Goal: Task Accomplishment & Management: Manage account settings

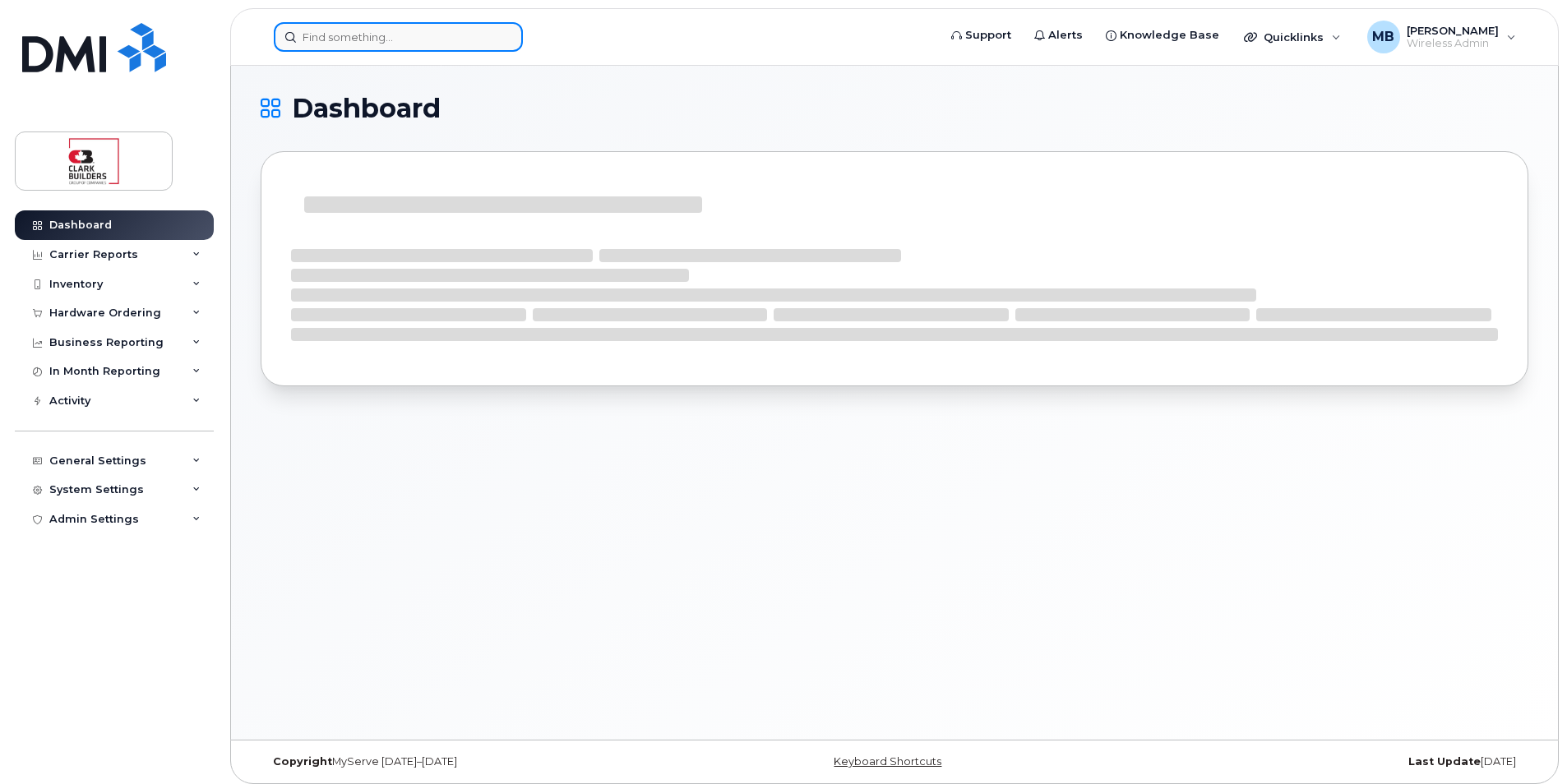
click at [439, 40] on input at bounding box center [398, 37] width 249 height 30
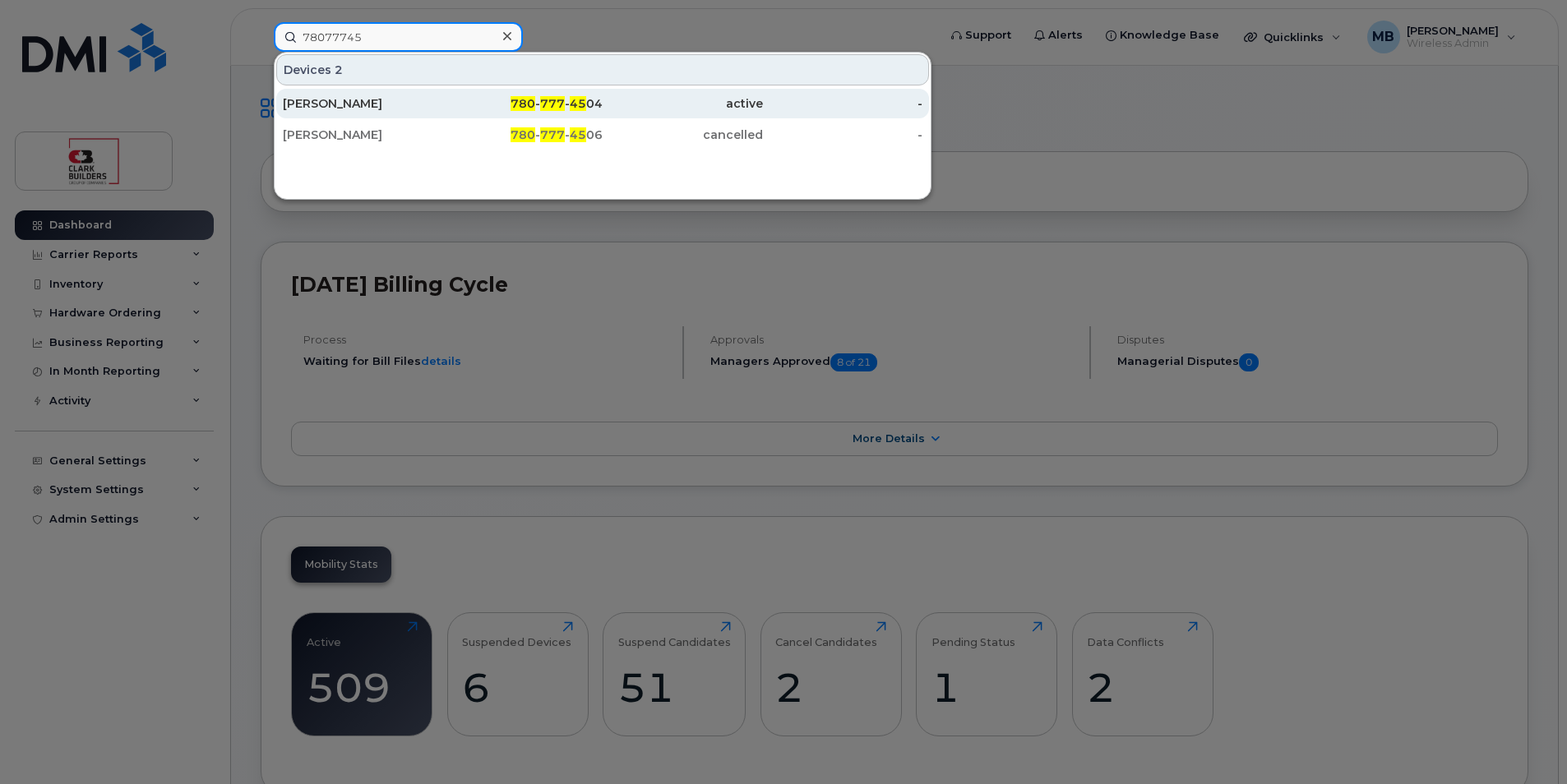
type input "78077745"
click at [509, 104] on div "780 - 777 - 45 04" at bounding box center [523, 104] width 160 height 16
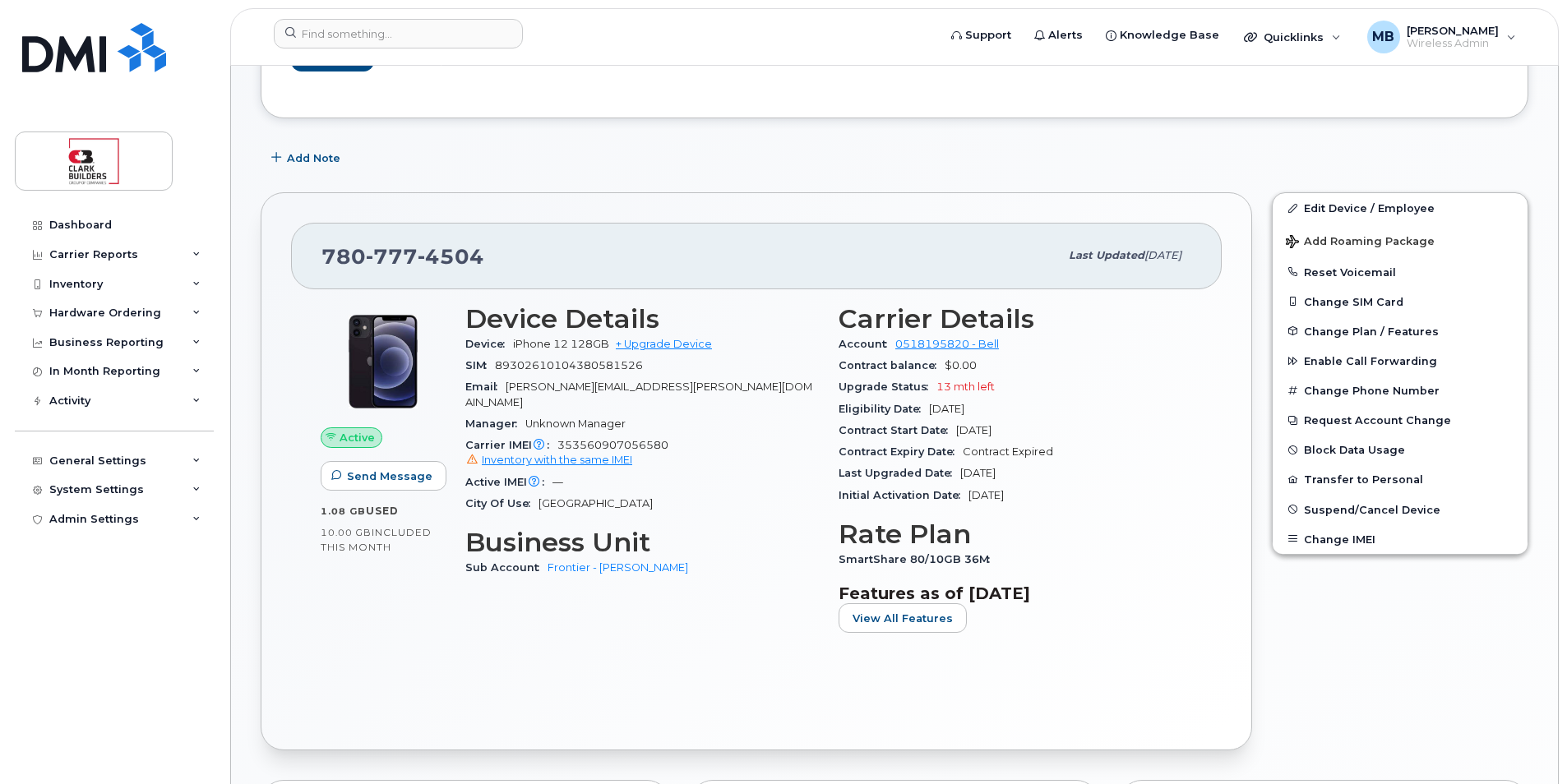
scroll to position [86, 0]
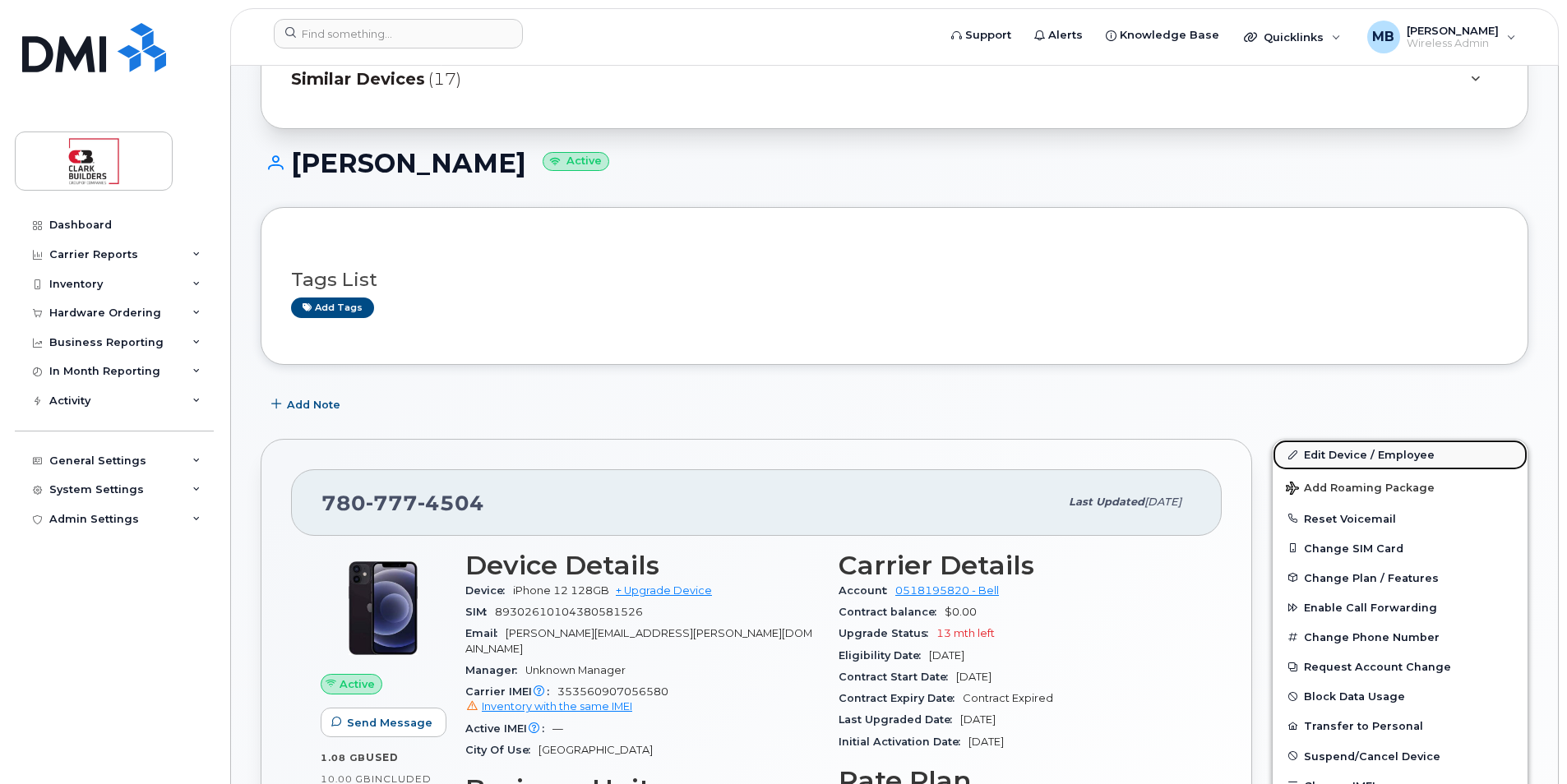
click at [1352, 450] on link "Edit Device / Employee" at bounding box center [1401, 454] width 255 height 30
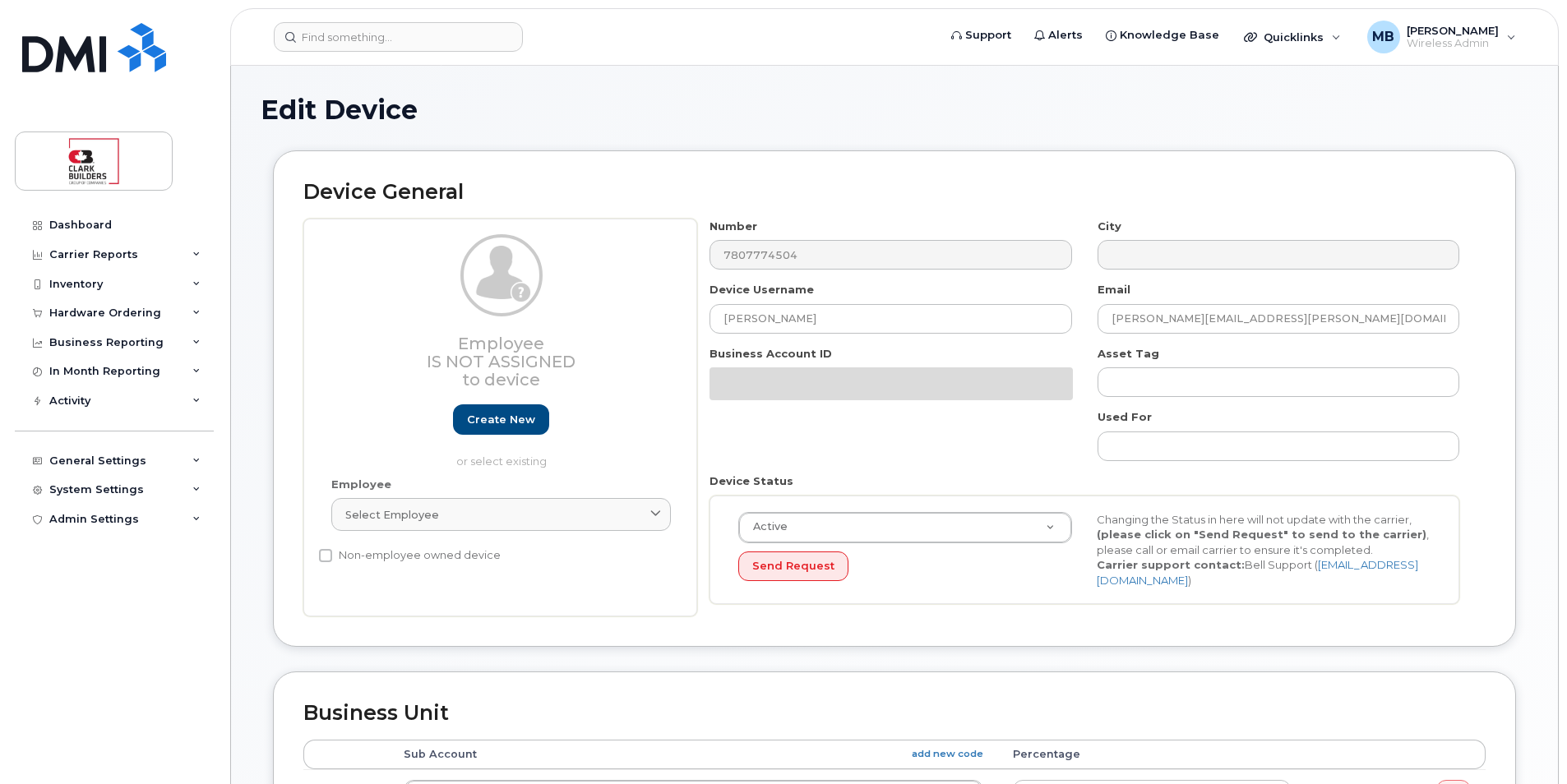
select select "43358"
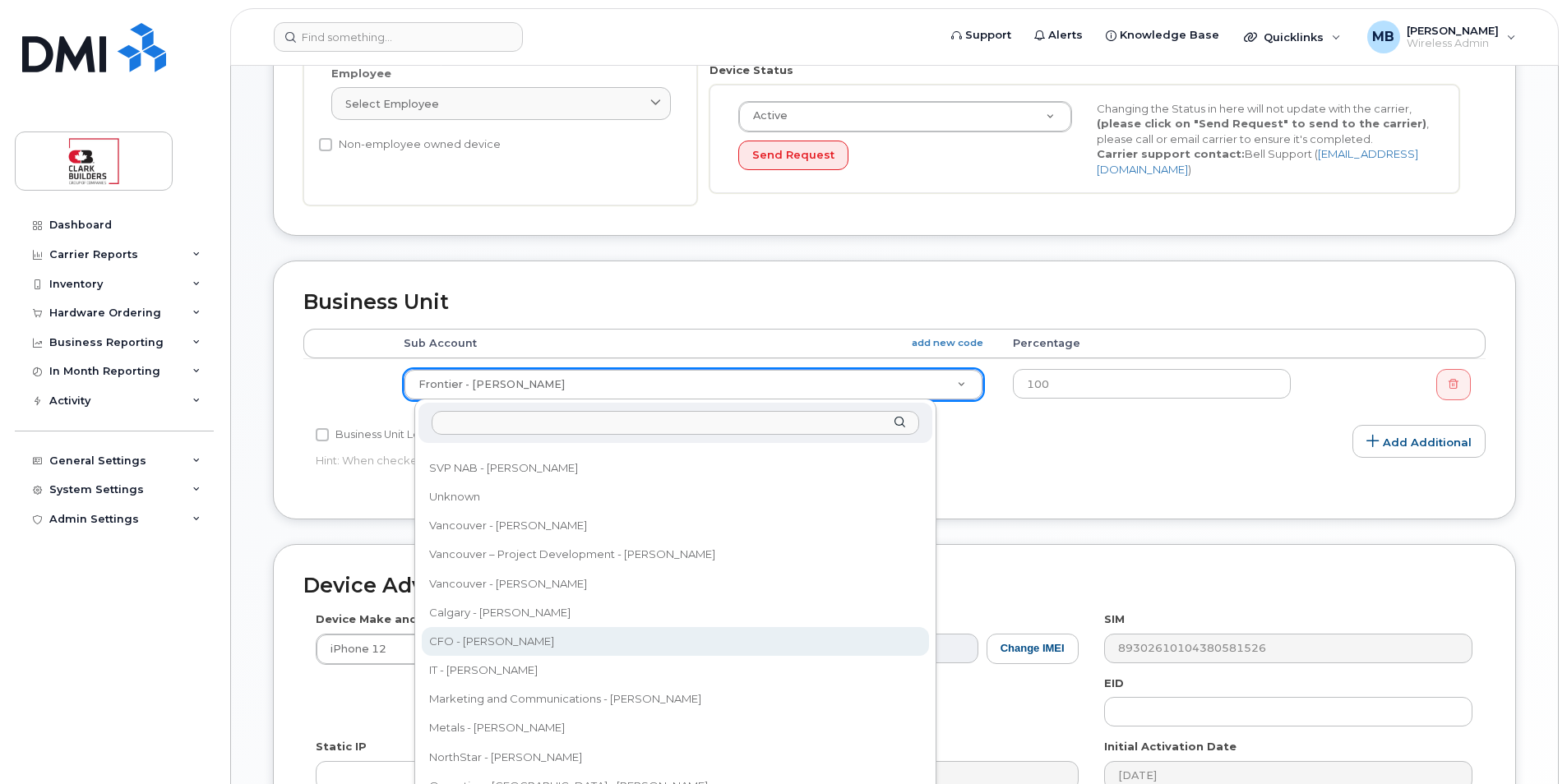
scroll to position [688, 0]
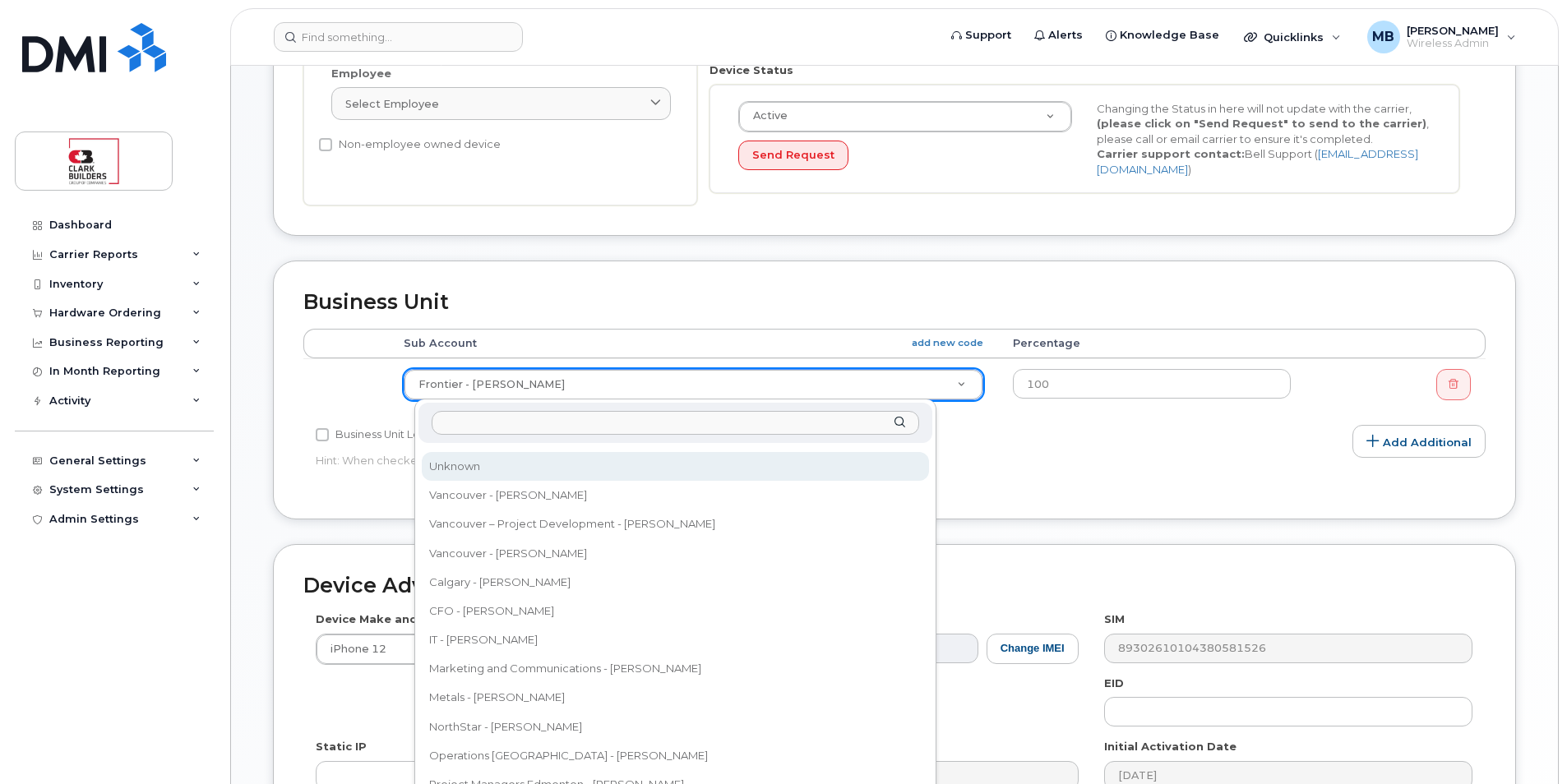
click at [537, 434] on input "text" at bounding box center [676, 423] width 488 height 24
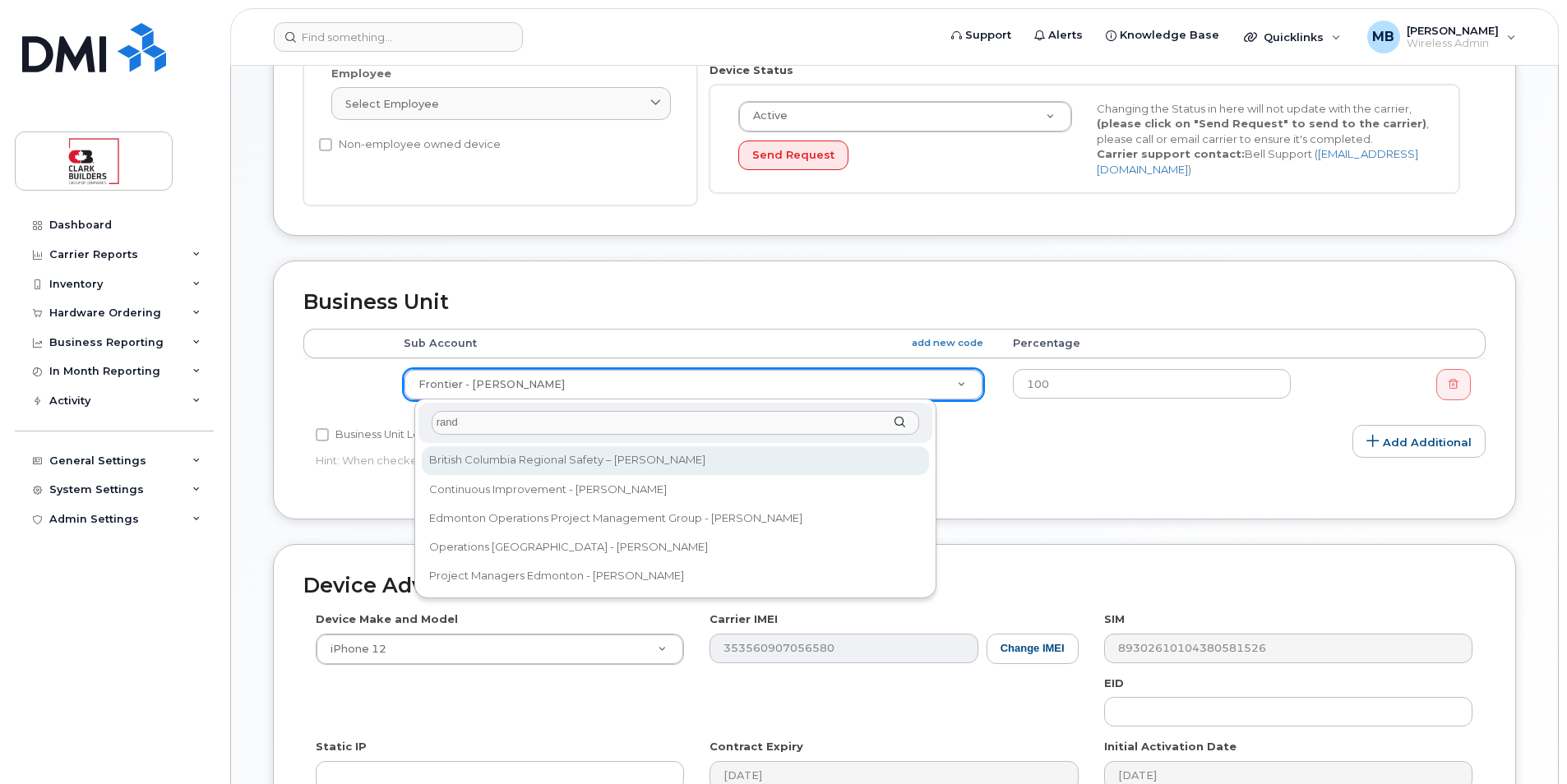
click at [500, 421] on input "rand" at bounding box center [676, 423] width 488 height 24
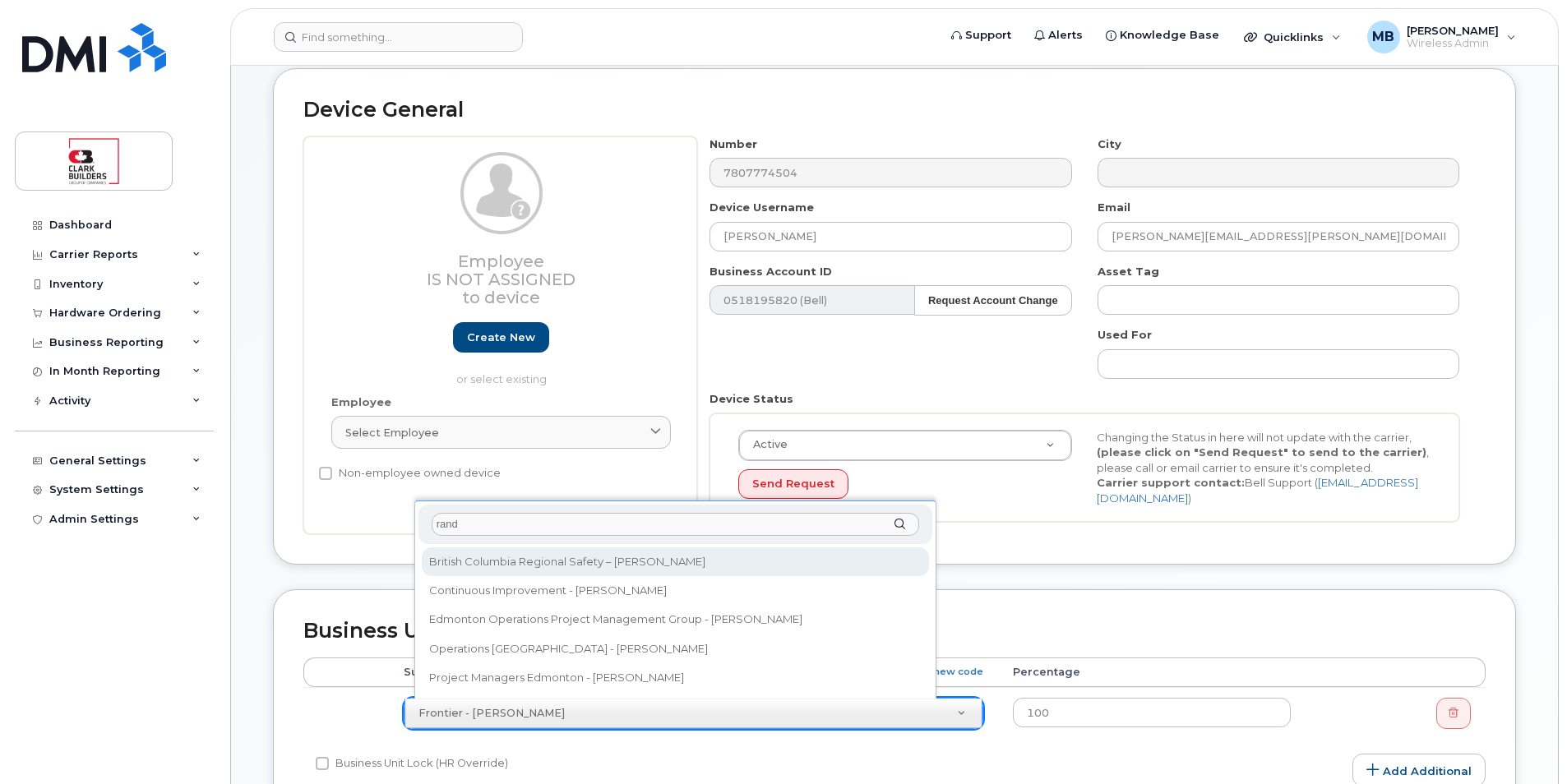
scroll to position [247, 0]
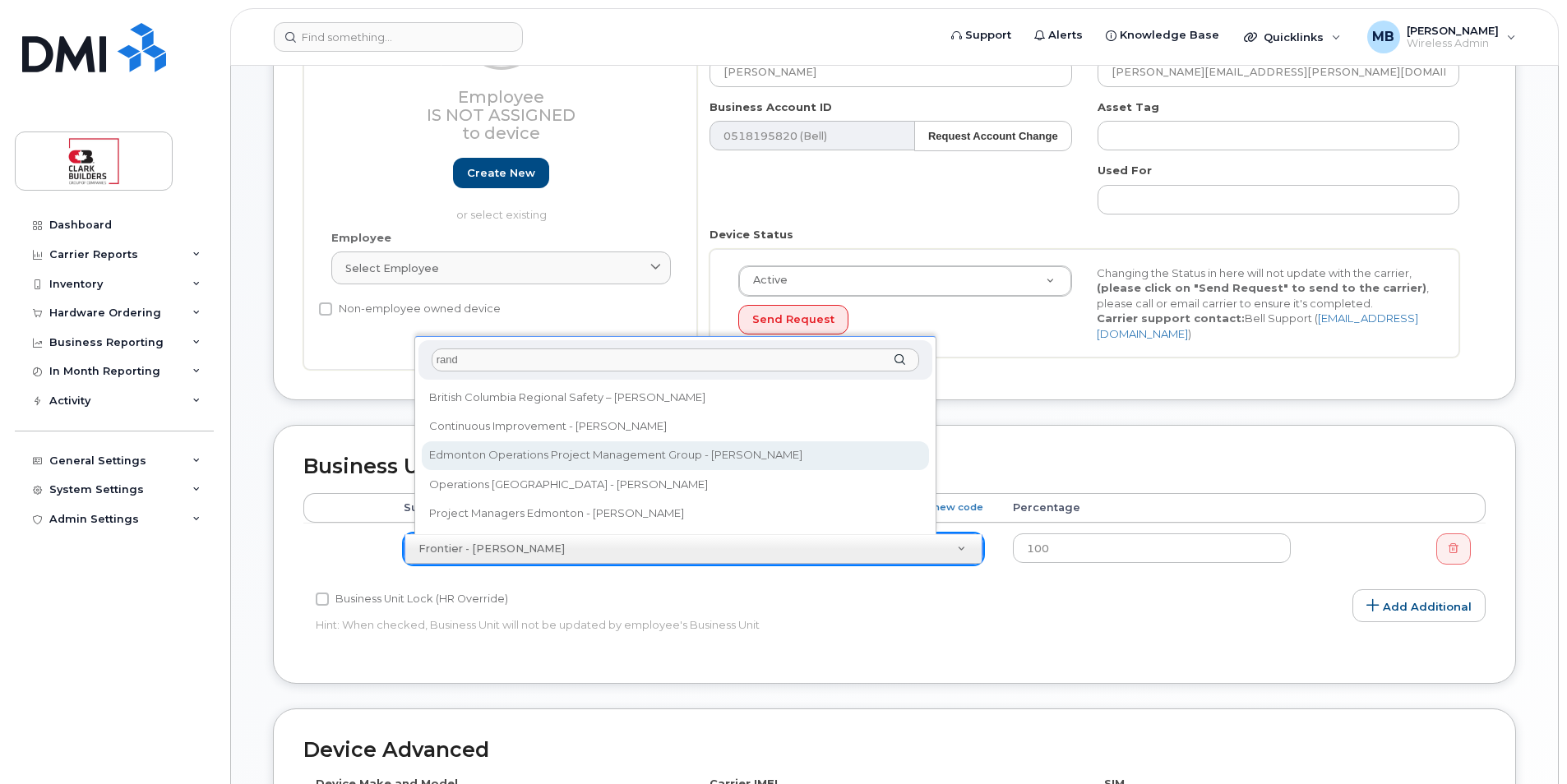
type input "rand"
drag, startPoint x: 544, startPoint y: 361, endPoint x: 342, endPoint y: 361, distance: 202.0
click at [342, 361] on body "Support Alerts Knowledge Base Quicklinks Suspend / Cancel Device Change SIM Car…" at bounding box center [784, 476] width 1567 height 1445
